Goal: Find specific page/section: Find specific page/section

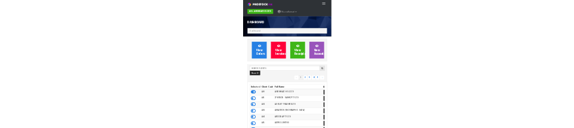
scroll to position [941, 341]
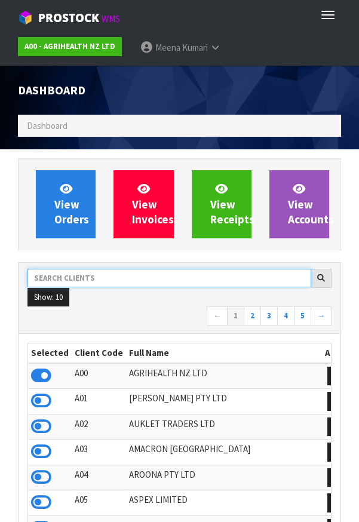
click at [122, 274] on input "text" at bounding box center [169, 278] width 284 height 19
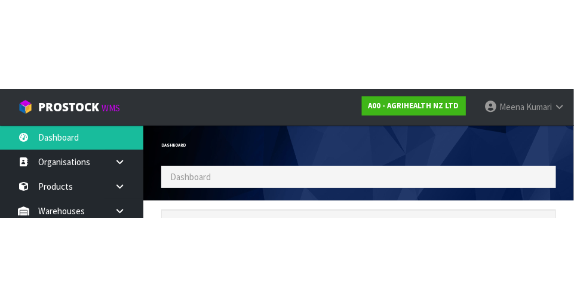
scroll to position [943, 413]
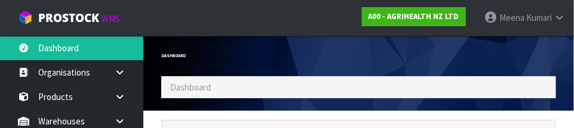
type input "NERO"
click at [359, 63] on div "Dashboard" at bounding box center [358, 56] width 413 height 41
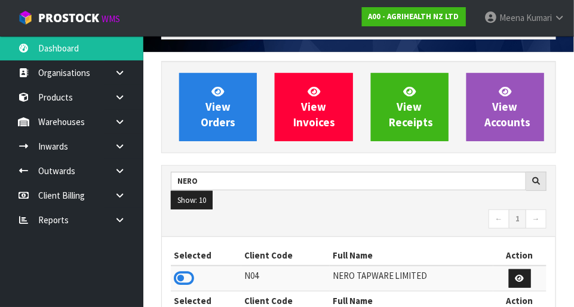
scroll to position [215, 0]
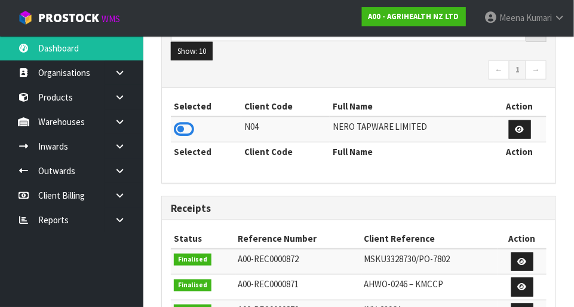
click at [182, 127] on icon at bounding box center [184, 129] width 20 height 18
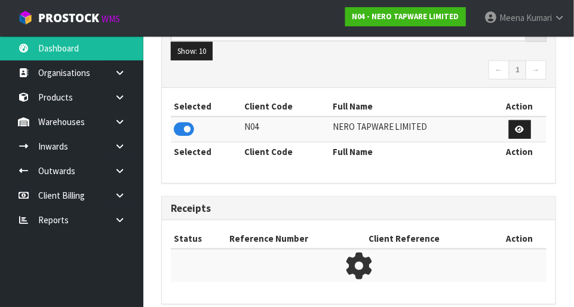
scroll to position [784, 413]
click at [112, 122] on link at bounding box center [124, 121] width 38 height 24
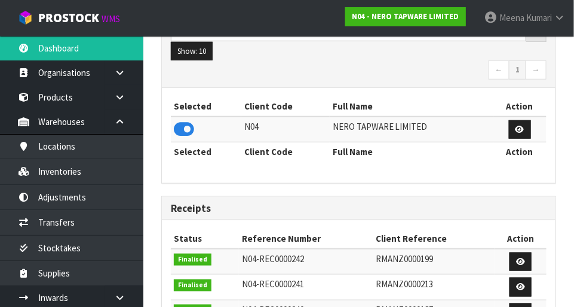
scroll to position [1032, 413]
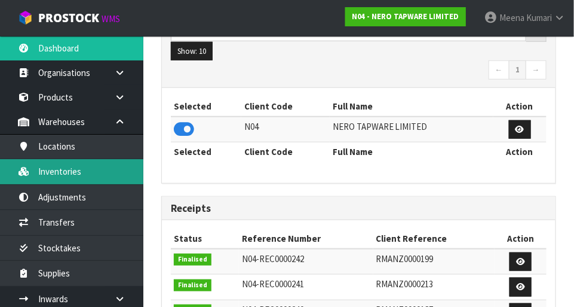
click at [93, 180] on link "Inventories" at bounding box center [71, 171] width 143 height 24
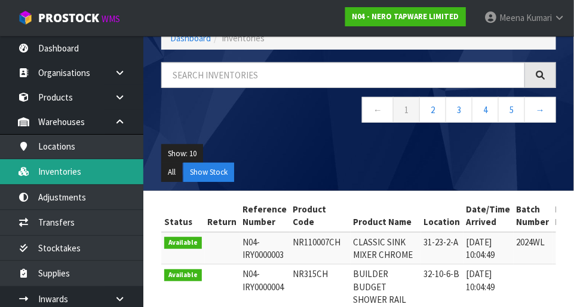
scroll to position [69, 0]
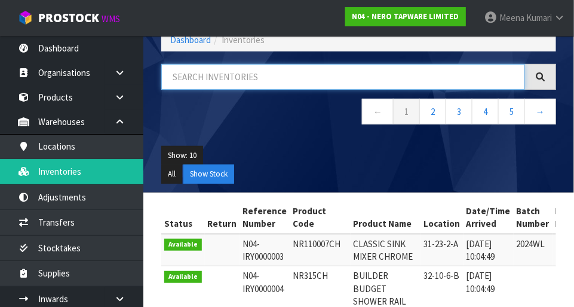
click at [286, 79] on input "text" at bounding box center [343, 77] width 364 height 26
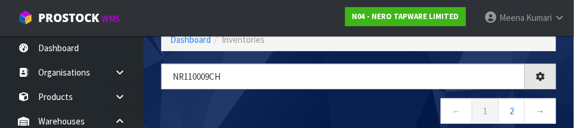
click at [302, 104] on nav "← 1 2 →" at bounding box center [358, 113] width 395 height 29
type input "NR110009CH"
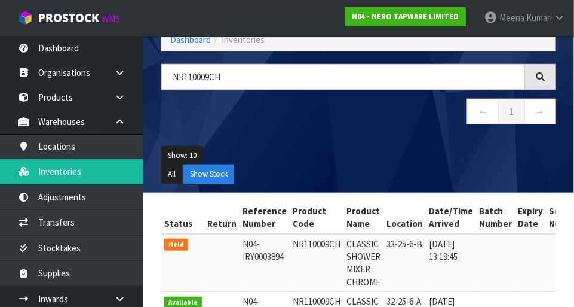
scroll to position [163, 0]
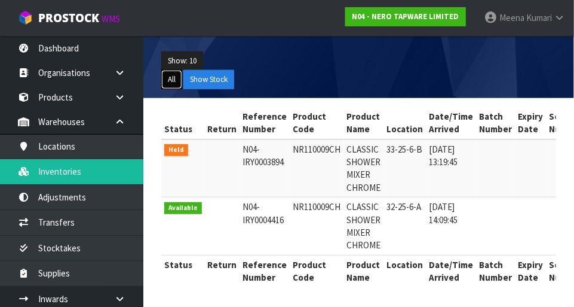
click at [164, 78] on button "All" at bounding box center [171, 79] width 21 height 19
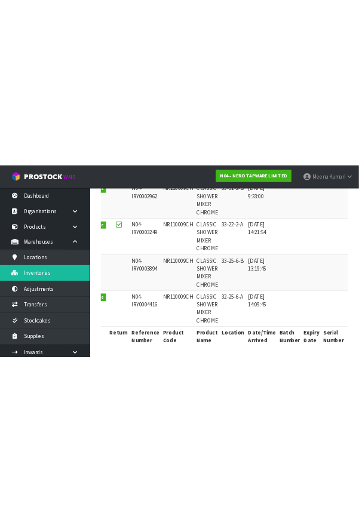
scroll to position [0, 0]
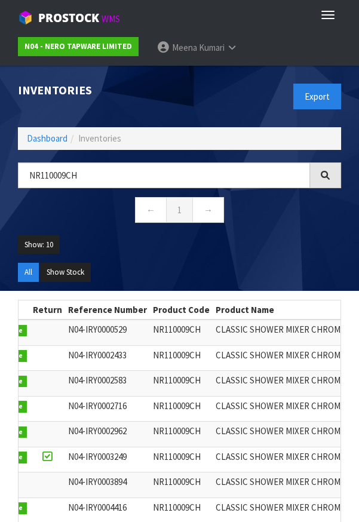
click at [234, 77] on div "Export" at bounding box center [265, 97] width 171 height 62
